Goal: Task Accomplishment & Management: Use online tool/utility

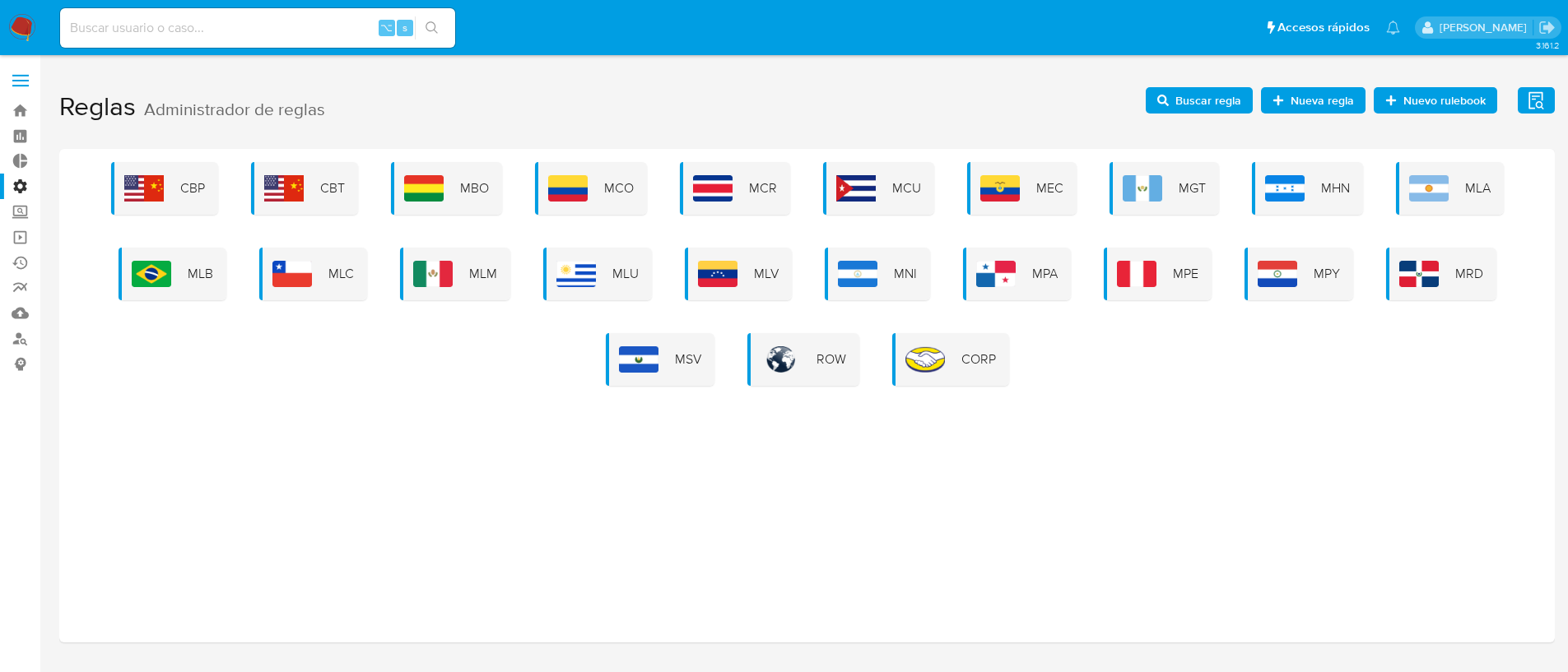
click at [1169, 104] on icon "button" at bounding box center [1164, 100] width 11 height 11
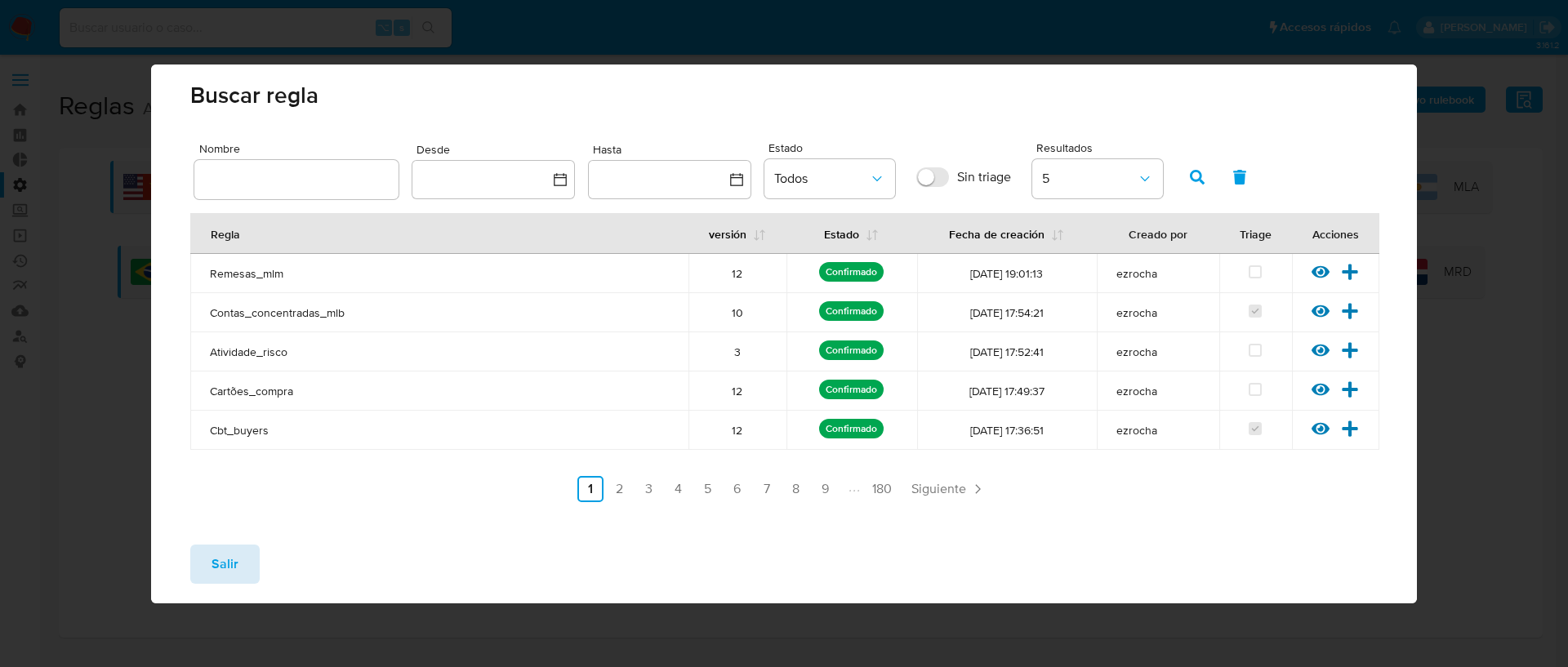
click at [212, 553] on span "Salir" at bounding box center [225, 564] width 26 height 36
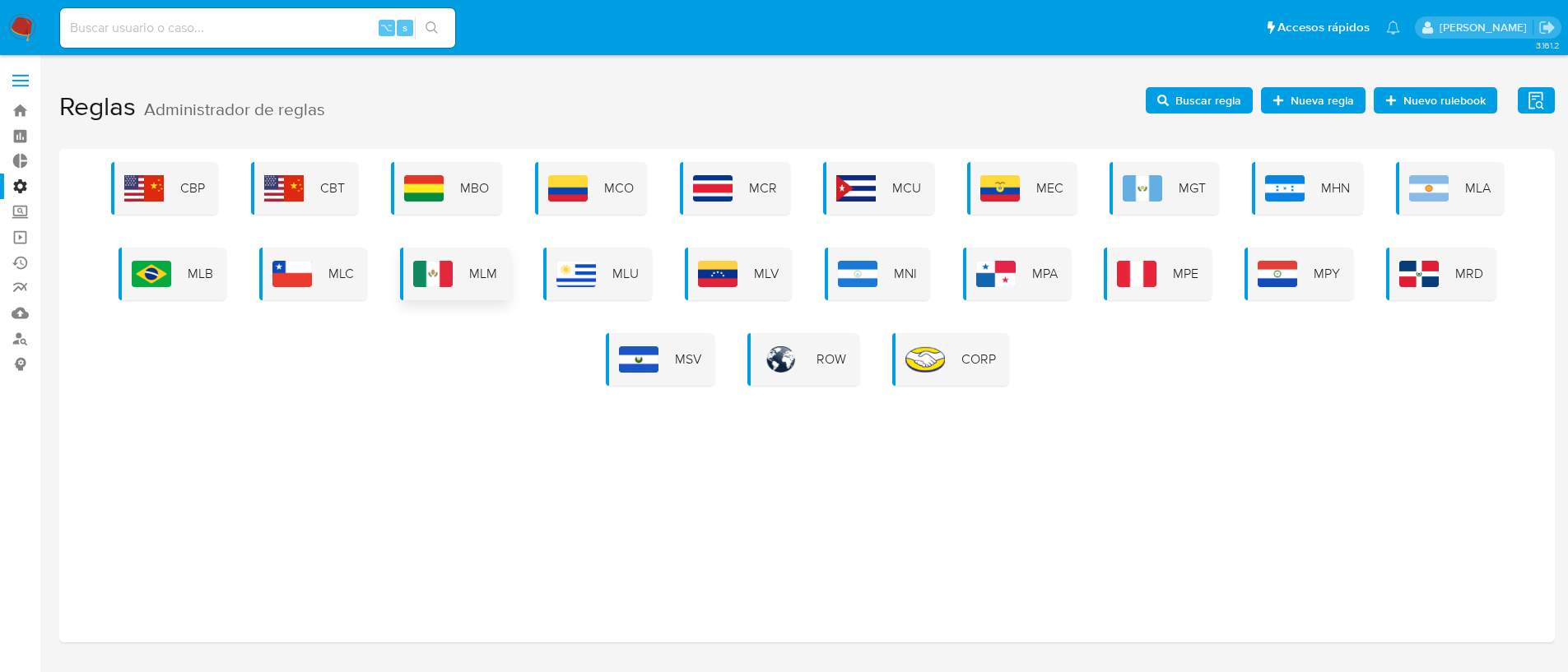
click at [452, 274] on img at bounding box center [432, 275] width 39 height 27
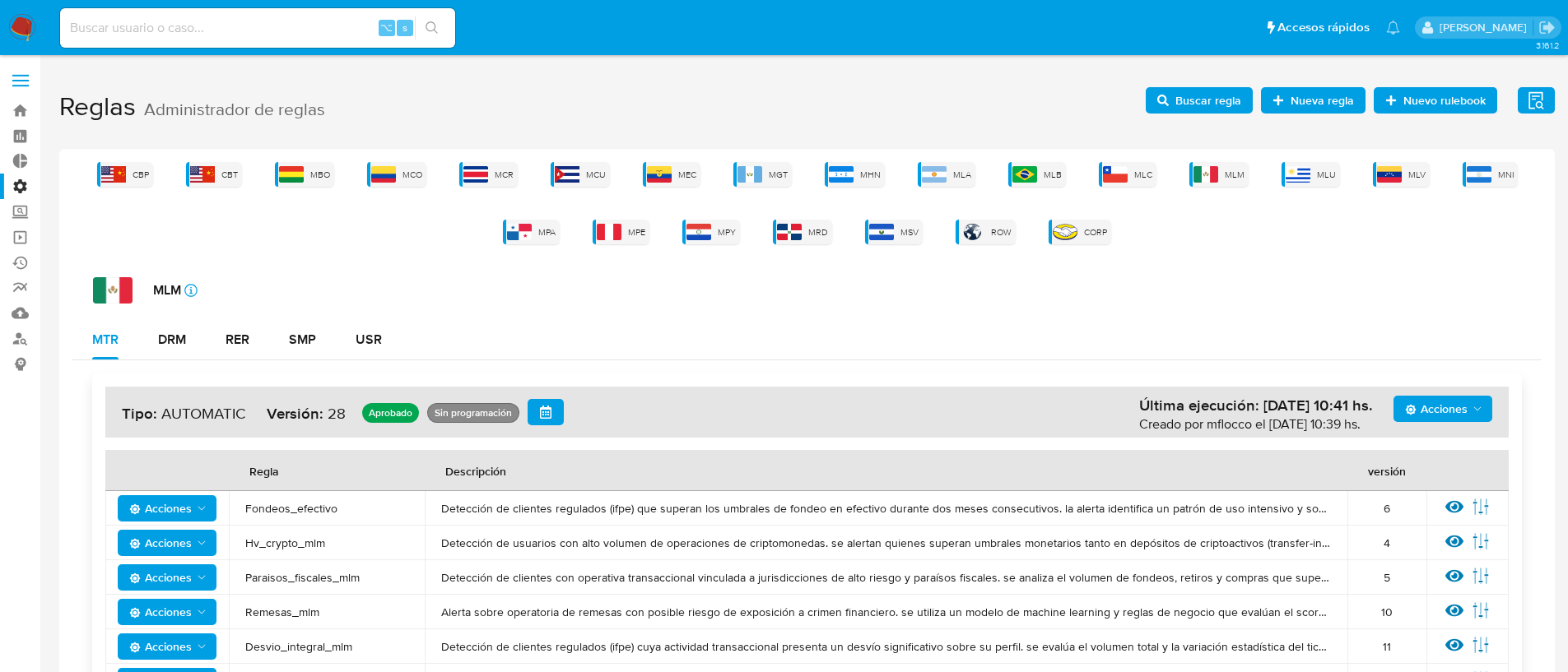
click at [1175, 102] on span "Buscar regla" at bounding box center [1200, 100] width 84 height 23
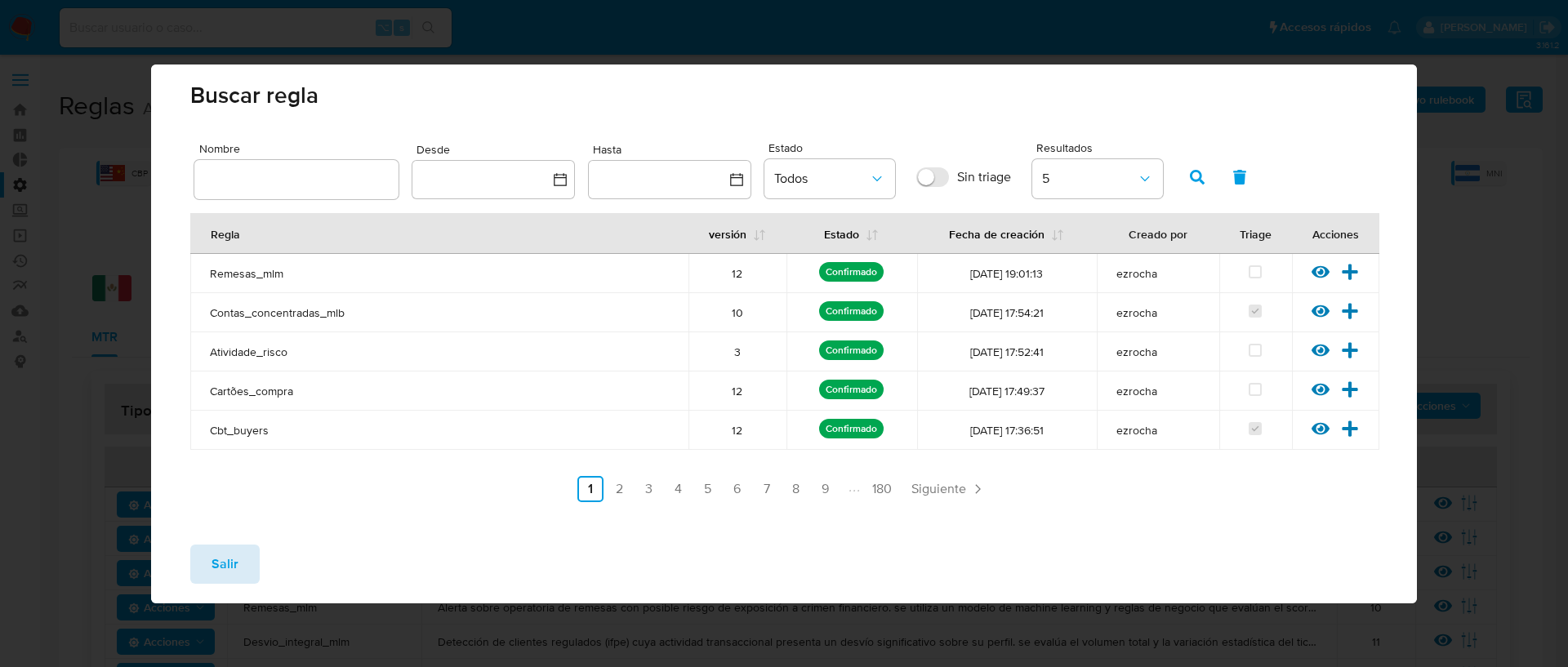
click at [213, 570] on span "Salir" at bounding box center [225, 564] width 26 height 36
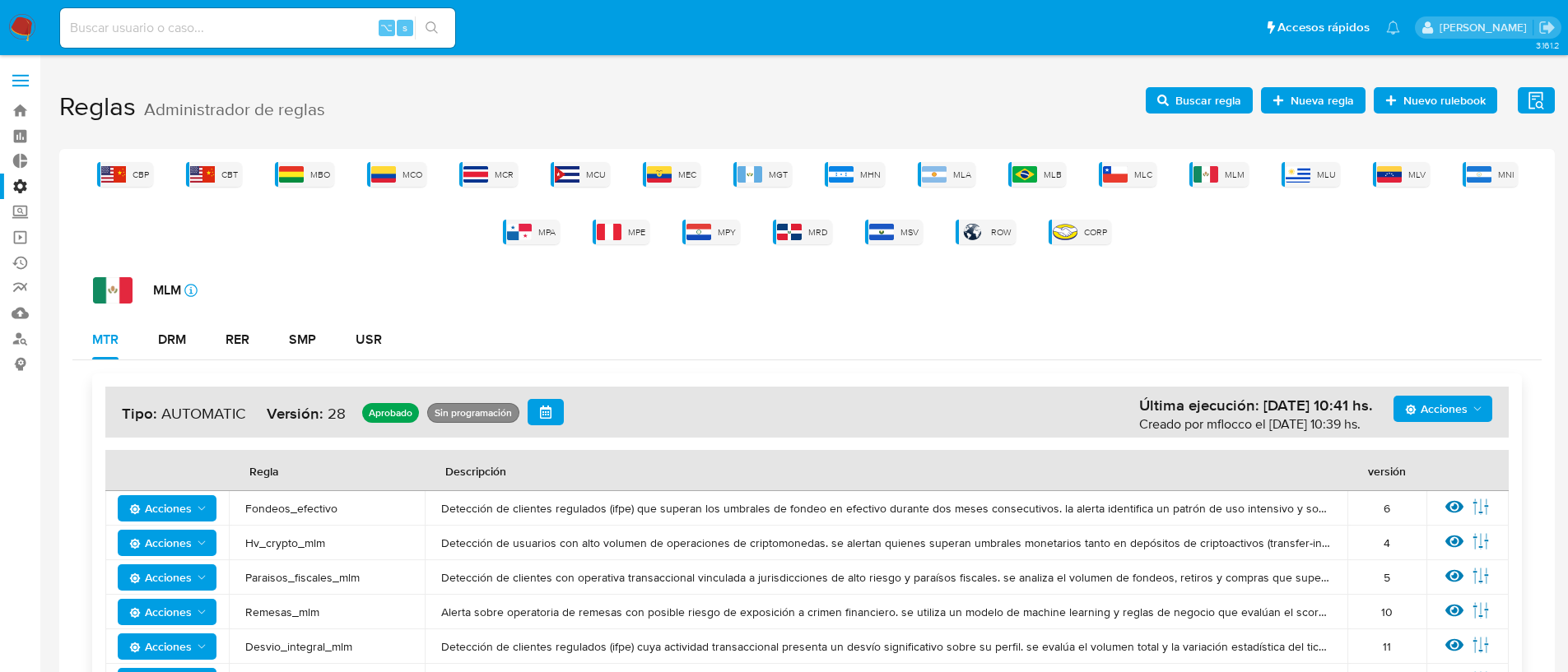
click at [1437, 415] on span "Acciones" at bounding box center [1436, 409] width 63 height 27
click at [1423, 505] on button "Ver historico" at bounding box center [1442, 489] width 148 height 39
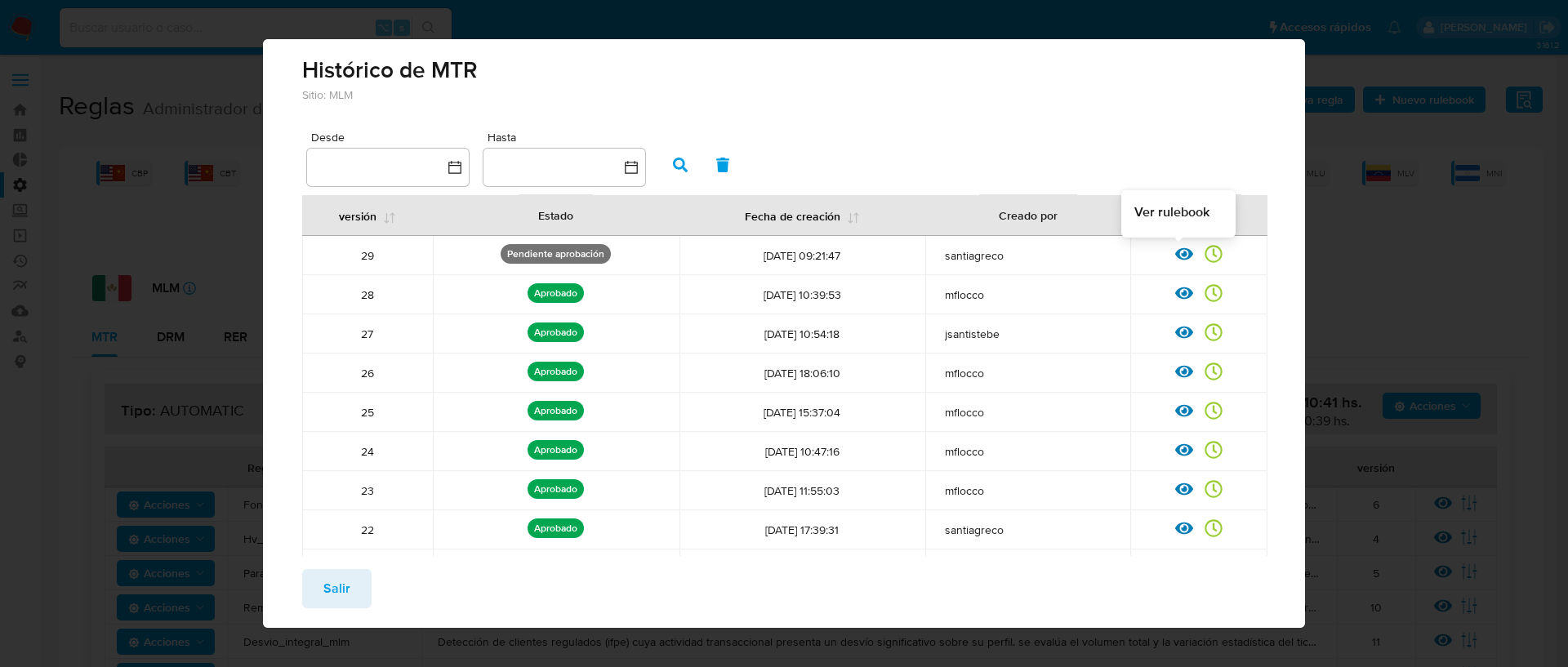
click at [1175, 255] on icon at bounding box center [1184, 254] width 18 height 18
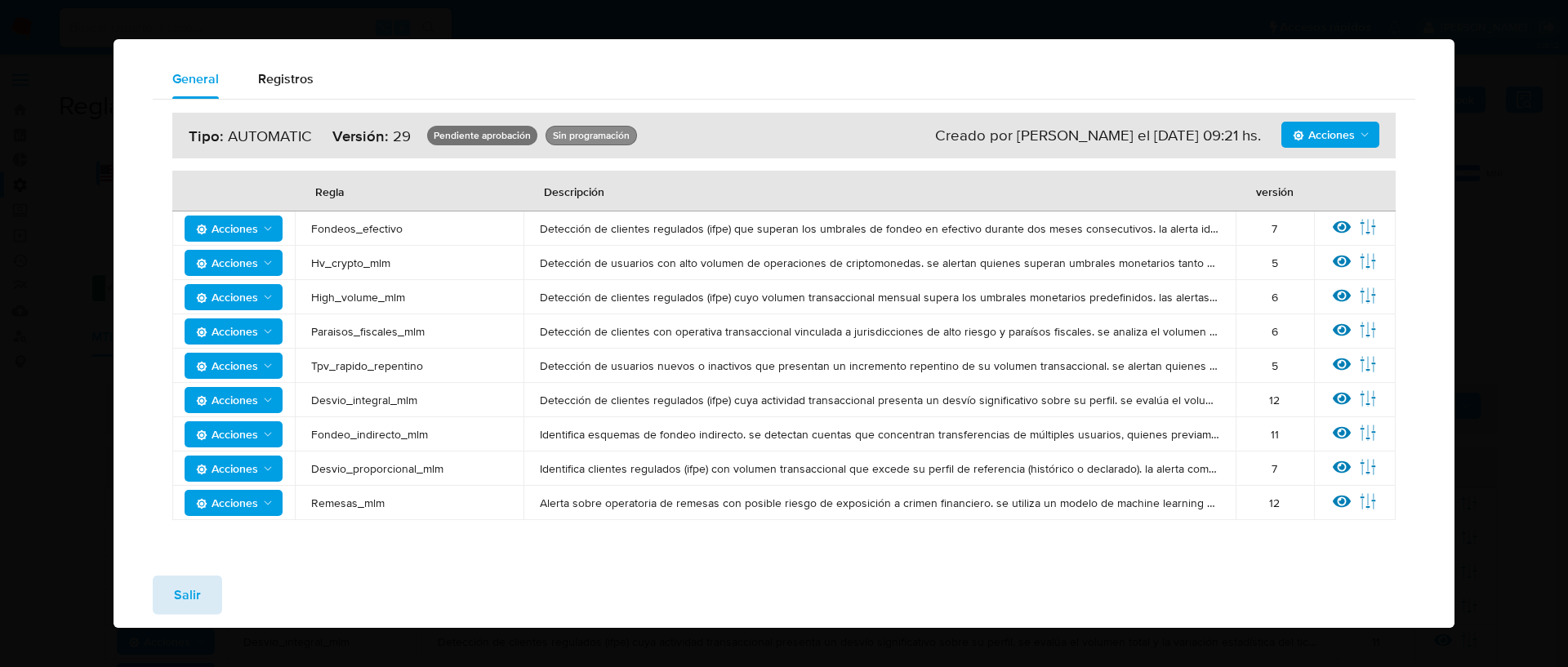
click at [181, 594] on span "Salir" at bounding box center [187, 595] width 26 height 36
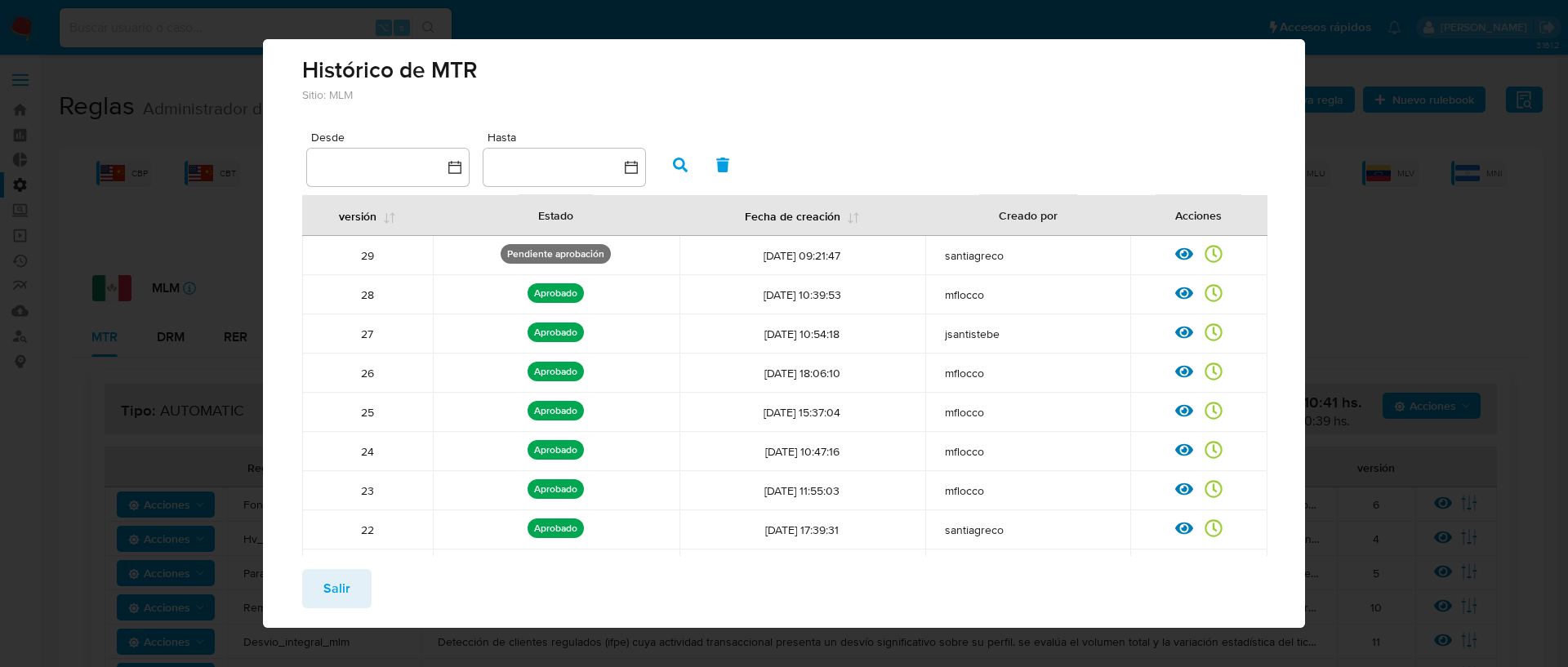
click at [348, 594] on span "Salir" at bounding box center [337, 588] width 26 height 36
